Goal: Information Seeking & Learning: Learn about a topic

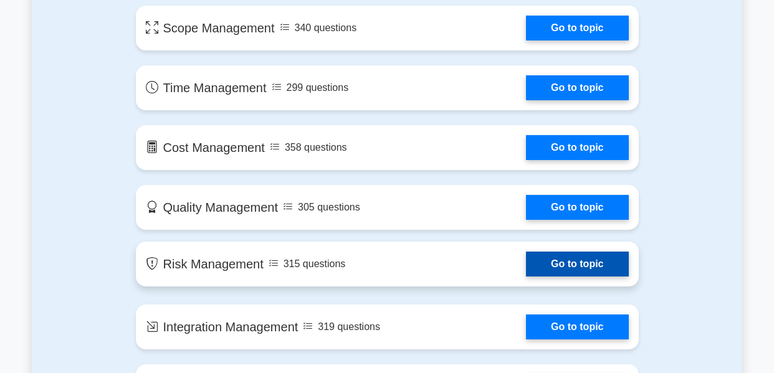
scroll to position [810, 0]
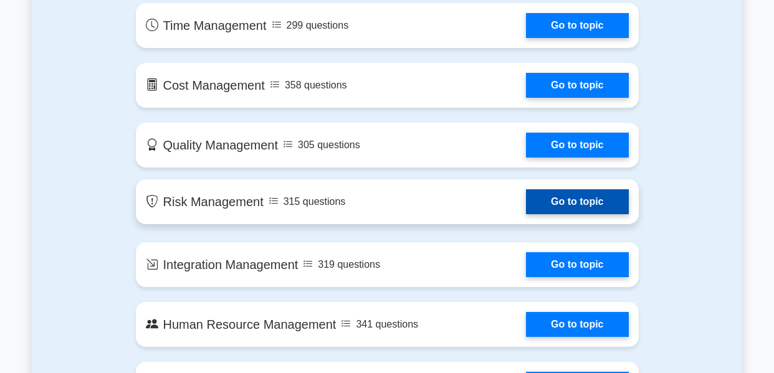
click at [526, 201] on link "Go to topic" at bounding box center [577, 201] width 102 height 25
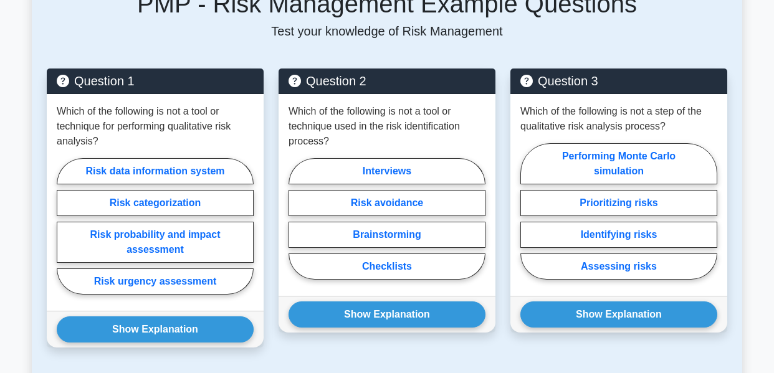
scroll to position [623, 0]
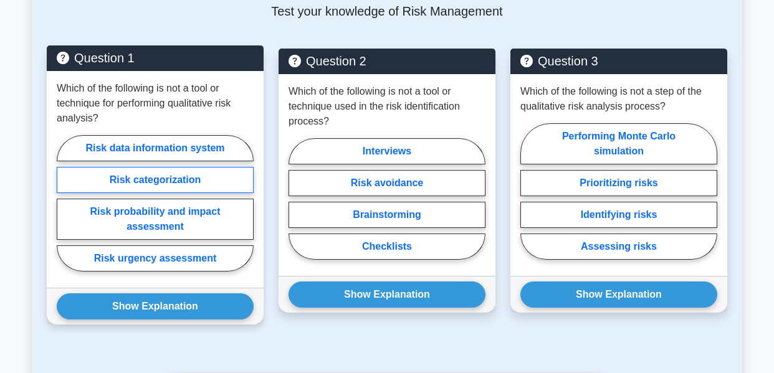
click at [216, 188] on label "Risk categorization" at bounding box center [155, 180] width 197 height 26
click at [65, 203] on input "Risk categorization" at bounding box center [61, 207] width 8 height 8
radio input "true"
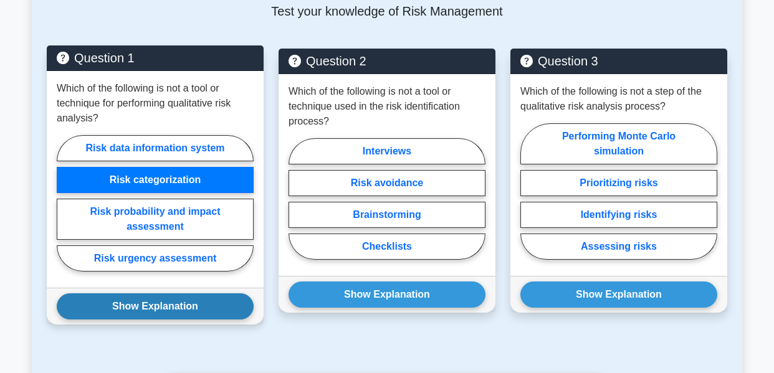
click at [211, 308] on button "Show Explanation" at bounding box center [155, 306] width 197 height 26
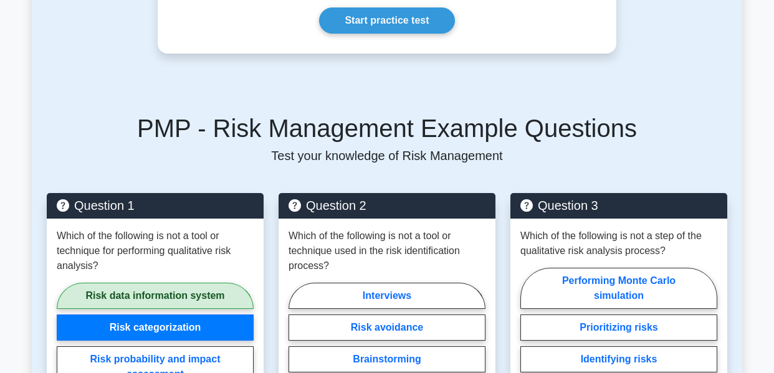
scroll to position [561, 0]
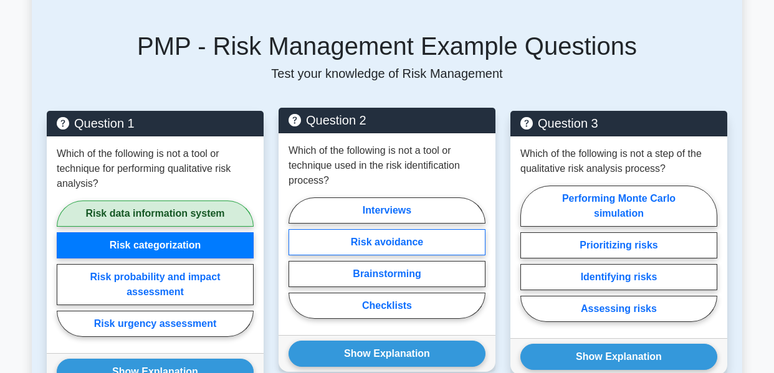
click at [387, 250] on label "Risk avoidance" at bounding box center [386, 242] width 197 height 26
click at [297, 258] on input "Risk avoidance" at bounding box center [292, 262] width 8 height 8
radio input "true"
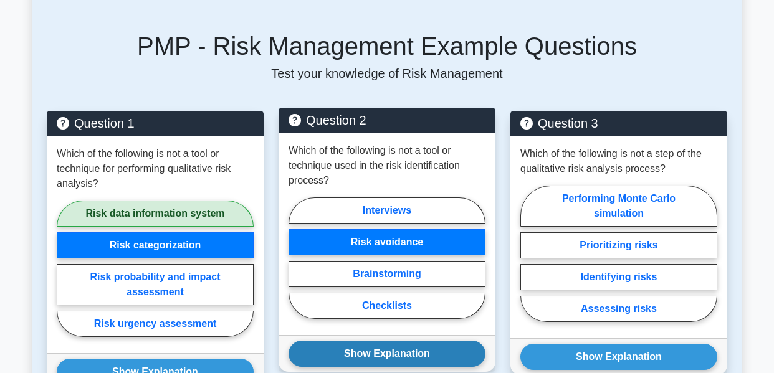
click at [405, 358] on button "Show Explanation" at bounding box center [386, 354] width 197 height 26
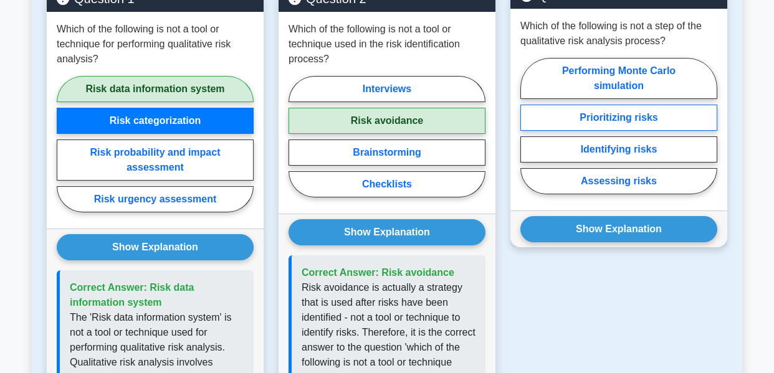
scroll to position [623, 0]
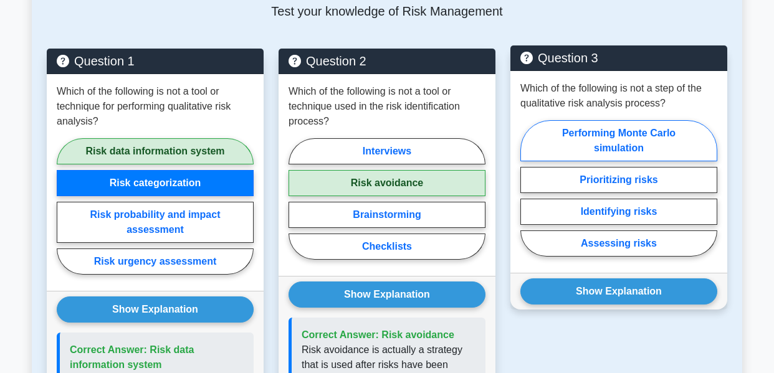
click at [647, 137] on label "Performing Monte Carlo simulation" at bounding box center [618, 140] width 197 height 41
click at [528, 188] on input "Performing Monte Carlo simulation" at bounding box center [524, 192] width 8 height 8
radio input "true"
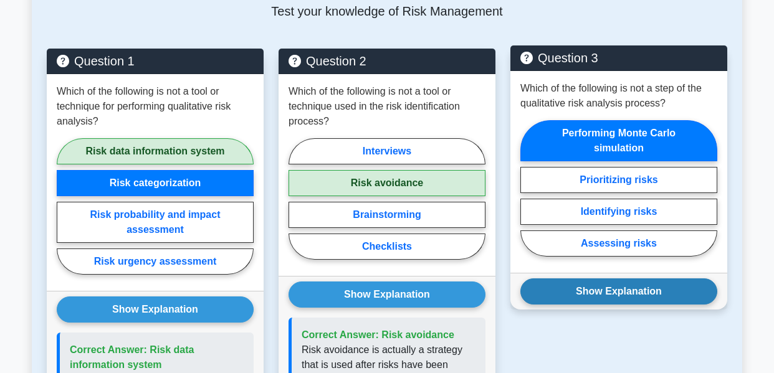
click at [642, 288] on button "Show Explanation" at bounding box center [618, 291] width 197 height 26
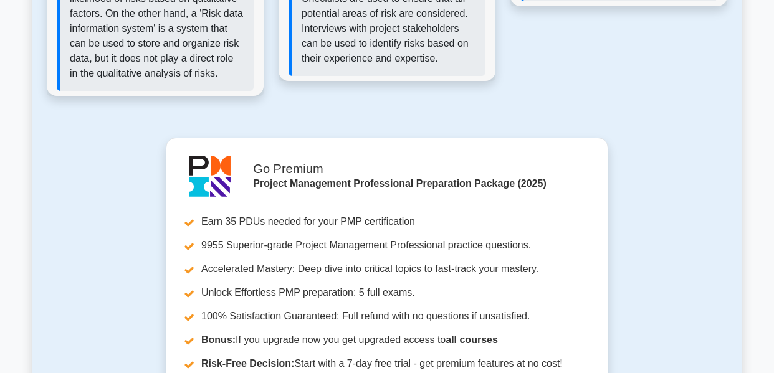
scroll to position [1495, 0]
